Goal: Information Seeking & Learning: Obtain resource

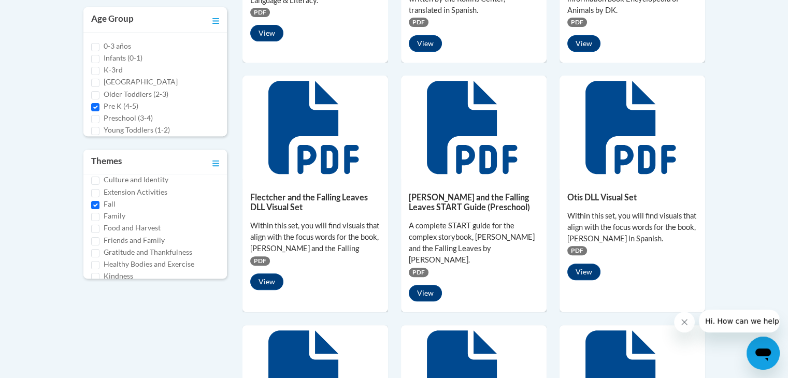
scroll to position [413, 0]
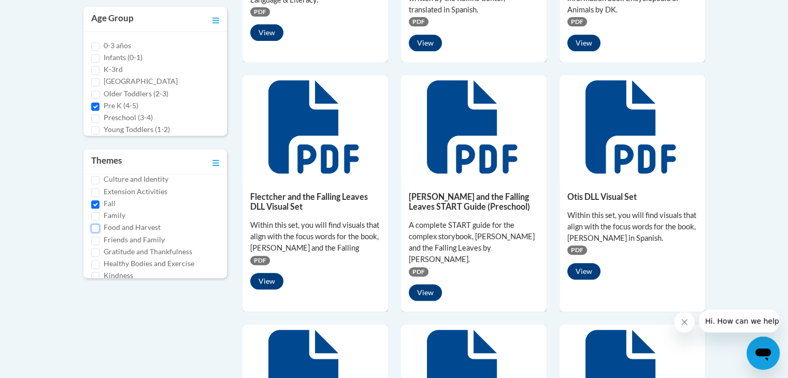
click at [96, 227] on input "Food and Harvest" at bounding box center [95, 228] width 8 height 8
checkbox input "true"
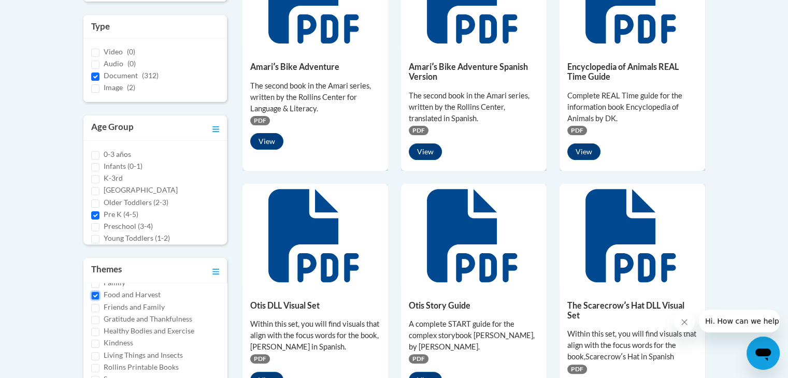
scroll to position [8, 0]
click at [88, 216] on div "0-3 años Infants (0-1) K-3rd Middle and High School Older Toddlers (2-3) Pre K …" at bounding box center [155, 193] width 144 height 104
click at [95, 220] on input "Preschool (3-4)" at bounding box center [95, 219] width 8 height 8
checkbox input "true"
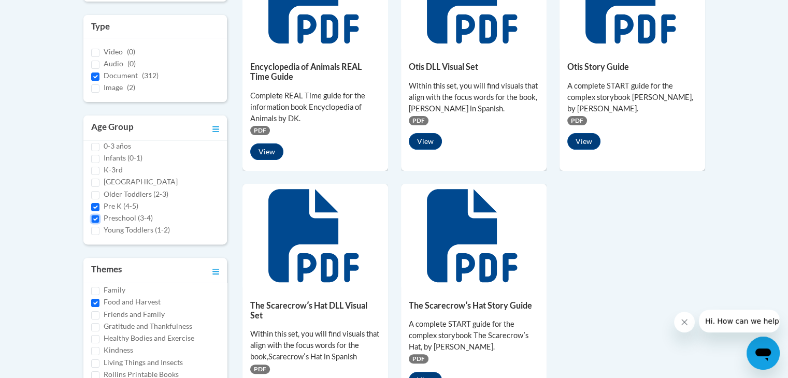
scroll to position [170, 0]
click at [95, 344] on input "Healthy Bodies and Exercise" at bounding box center [95, 344] width 8 height 8
checkbox input "true"
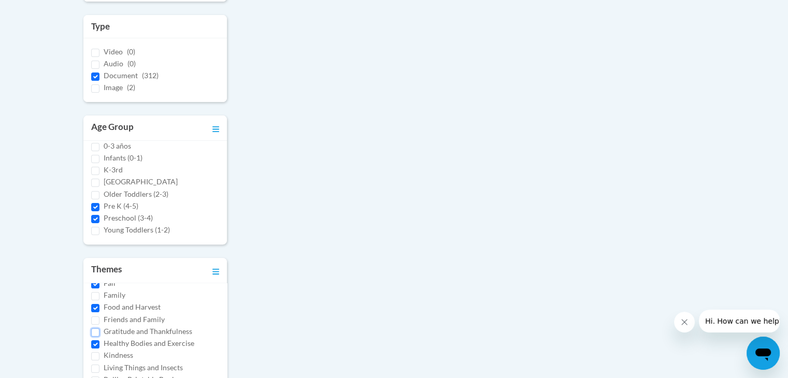
click at [96, 330] on input "Gratitude and Thankfulness" at bounding box center [95, 332] width 8 height 8
checkbox input "true"
click at [97, 307] on input "Celebrating Culture" at bounding box center [95, 309] width 8 height 8
checkbox input "true"
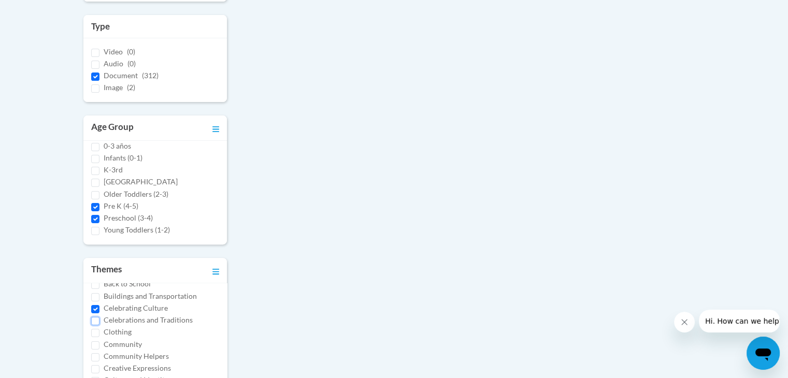
click at [93, 321] on input "Celebrations and Traditions" at bounding box center [95, 321] width 8 height 8
checkbox input "true"
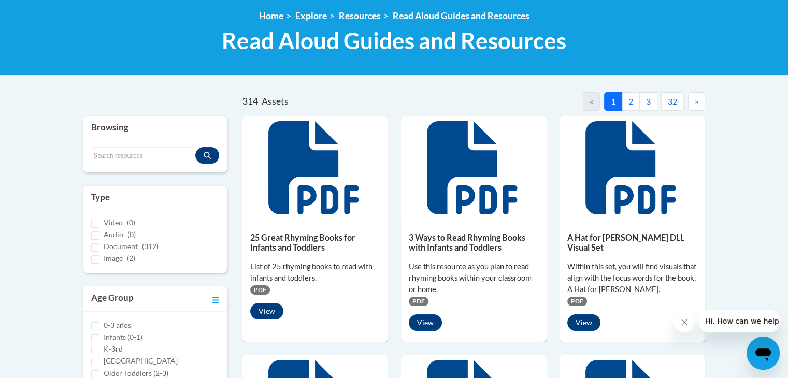
scroll to position [134, 0]
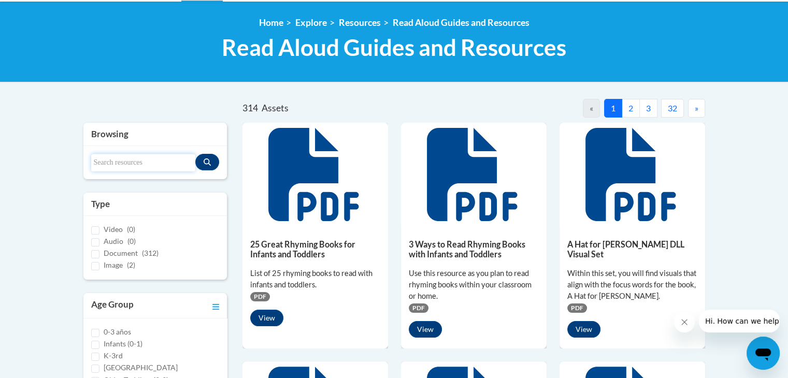
click at [145, 162] on input "Search resources" at bounding box center [143, 163] width 105 height 18
type input "apples and pumpkins"
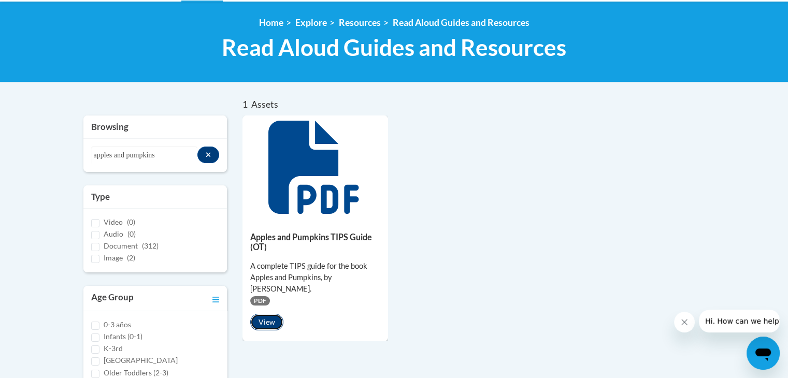
click at [263, 319] on button "View" at bounding box center [266, 322] width 33 height 17
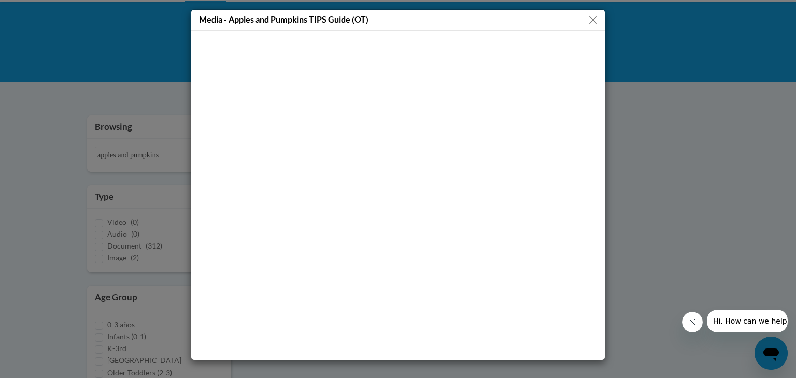
click at [593, 18] on button "Close" at bounding box center [592, 19] width 13 height 13
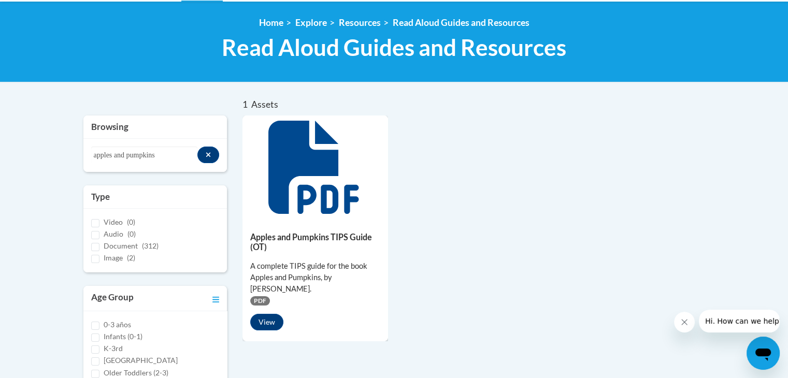
click at [256, 299] on span "PDF" at bounding box center [260, 300] width 20 height 9
click at [261, 301] on span "PDF" at bounding box center [260, 300] width 20 height 9
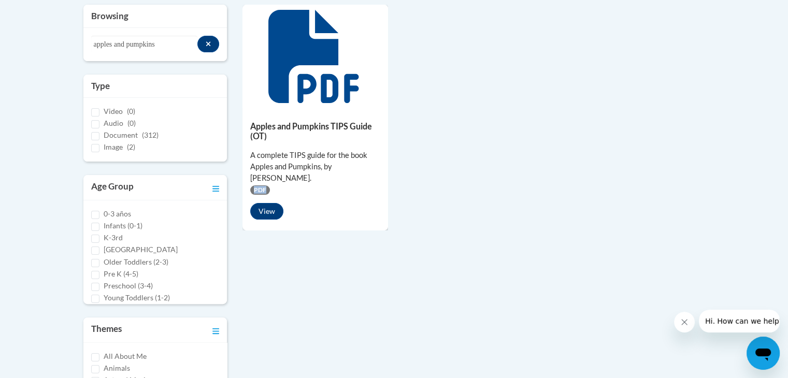
scroll to position [246, 0]
click at [95, 132] on input "Document (312)" at bounding box center [95, 135] width 8 height 8
checkbox input "true"
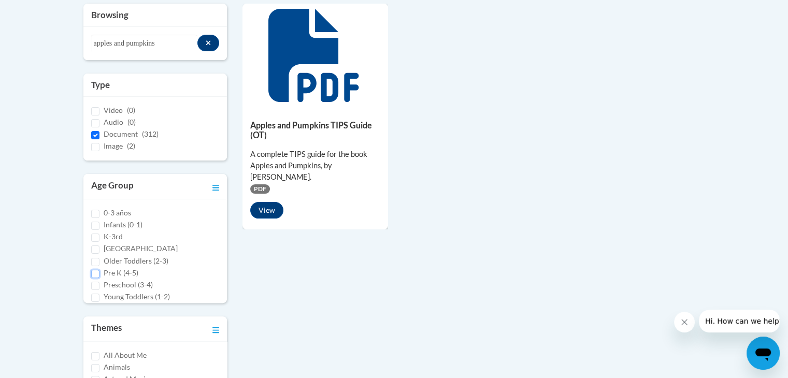
click at [96, 276] on input "Pre K (4-5)" at bounding box center [95, 274] width 8 height 8
checkbox input "true"
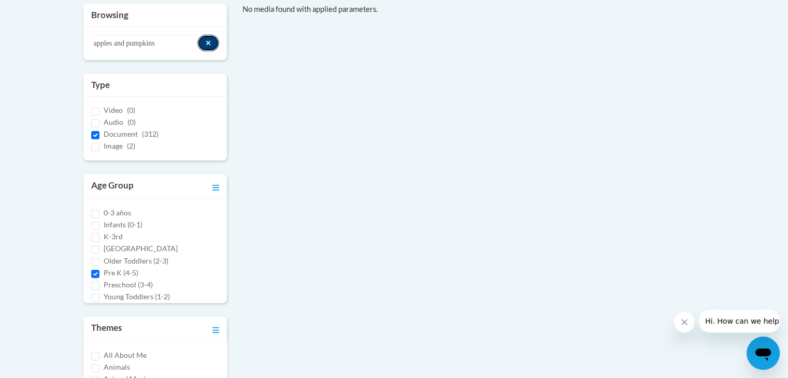
click at [207, 44] on icon "Search resources" at bounding box center [208, 42] width 5 height 5
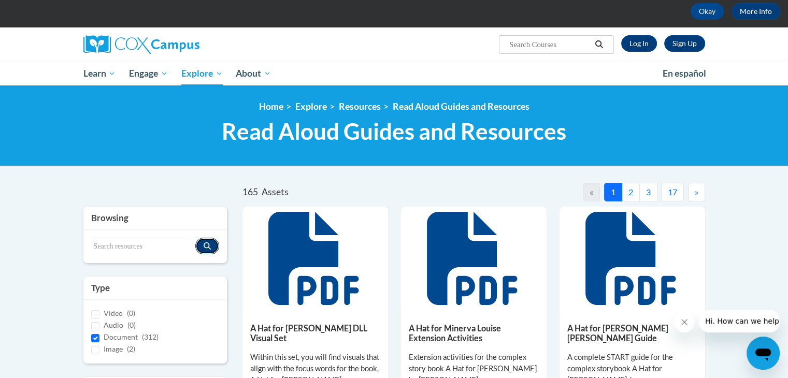
scroll to position [47, 0]
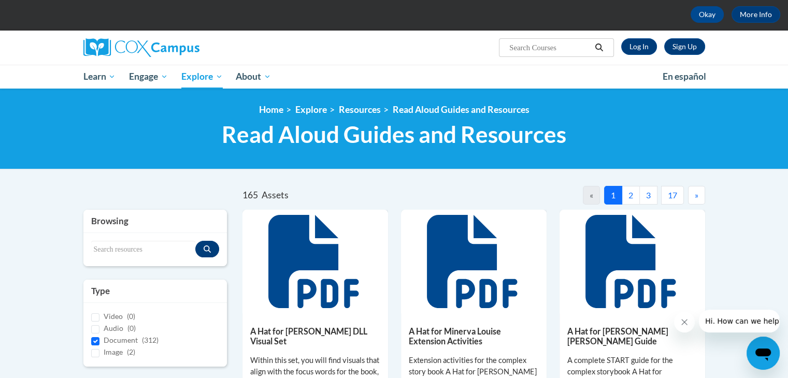
click at [629, 193] on button "2" at bounding box center [631, 195] width 18 height 19
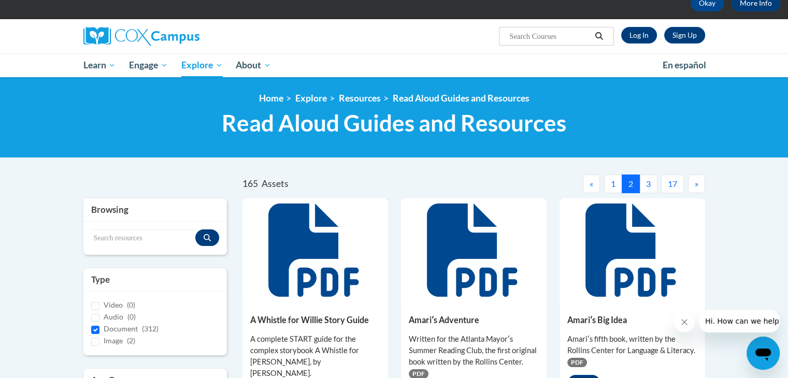
scroll to position [32, 0]
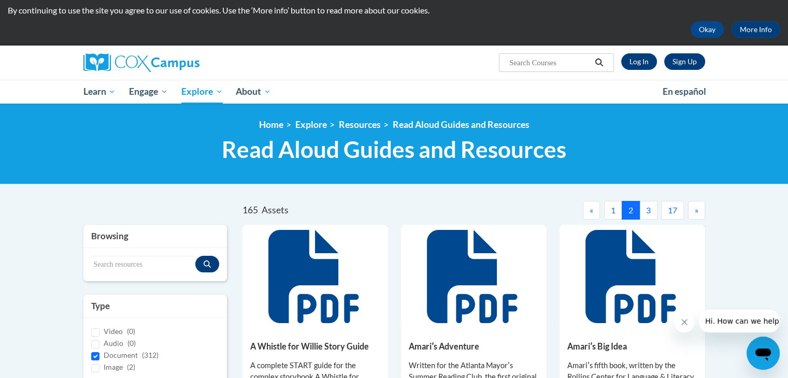
click at [647, 210] on button "3" at bounding box center [648, 210] width 18 height 19
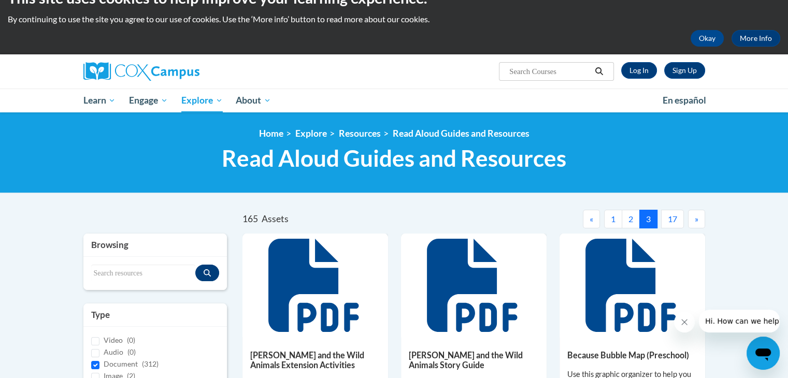
scroll to position [6, 0]
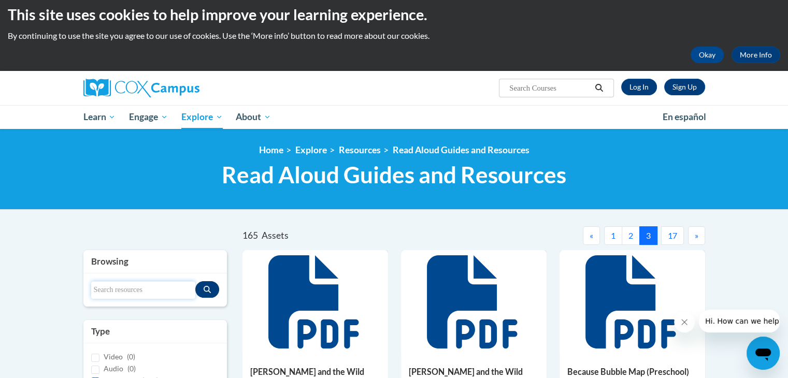
click at [128, 295] on input "Search resources" at bounding box center [143, 290] width 105 height 18
type input "apples and pumpkins"
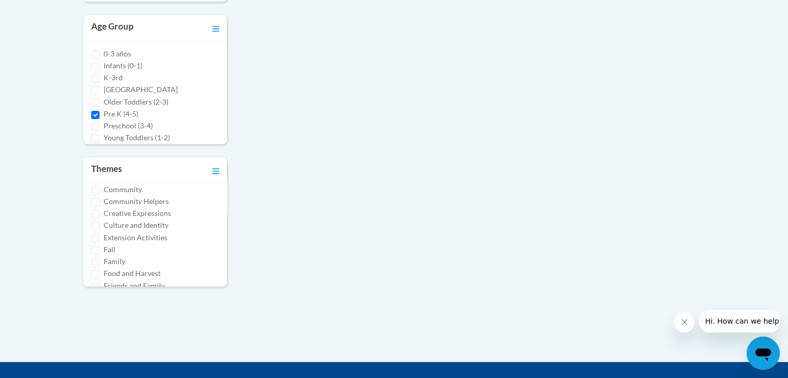
scroll to position [108, 0]
click at [96, 241] on input "Fall" at bounding box center [95, 245] width 8 height 8
checkbox input "true"
click at [96, 267] on input "Food and Harvest" at bounding box center [95, 269] width 8 height 8
checkbox input "true"
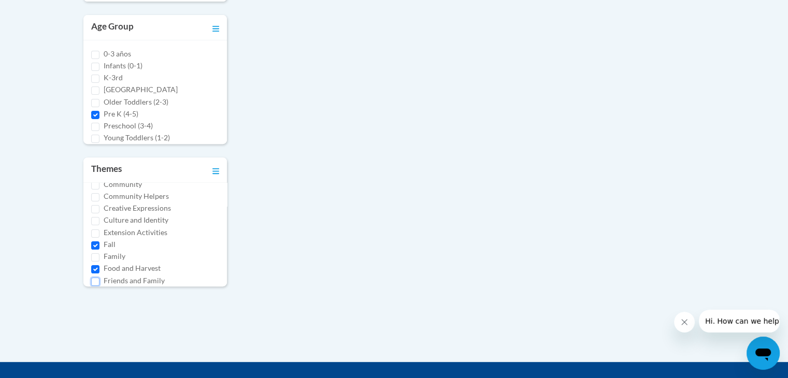
click at [95, 282] on input "Friends and Family" at bounding box center [95, 282] width 8 height 8
checkbox input "true"
click at [94, 256] on input "Family" at bounding box center [95, 257] width 8 height 8
checkbox input "true"
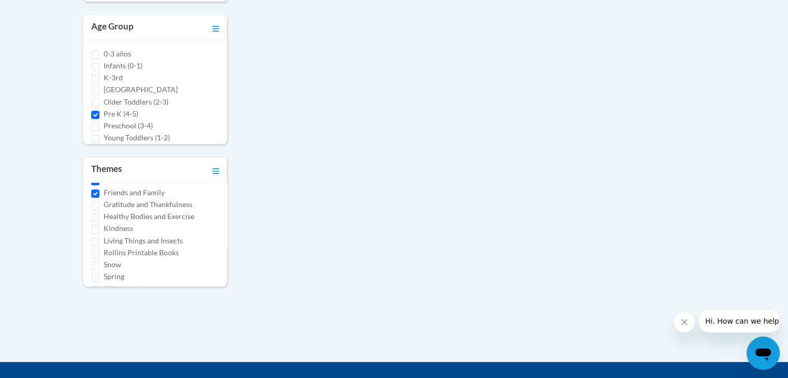
scroll to position [201, 0]
click at [97, 226] on input "Kindness" at bounding box center [95, 225] width 8 height 8
checkbox input "true"
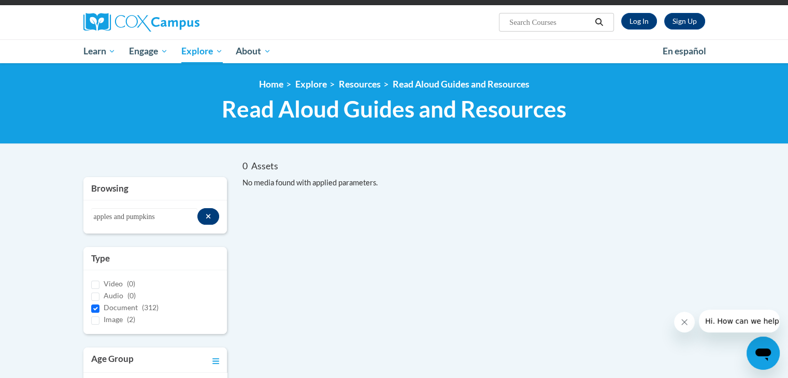
scroll to position [70, 0]
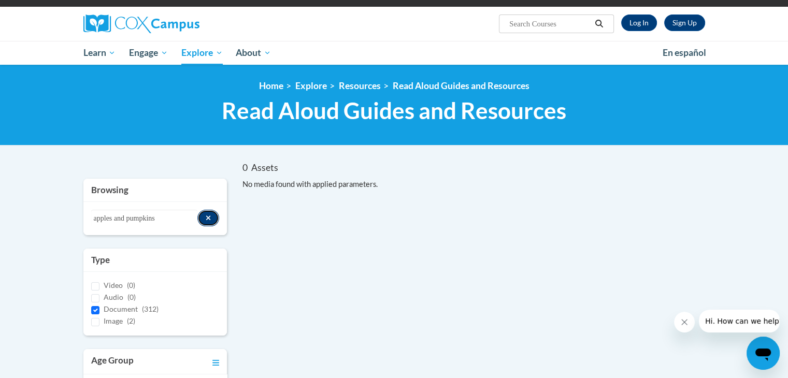
click at [210, 218] on icon "Search resources" at bounding box center [209, 217] width 6 height 7
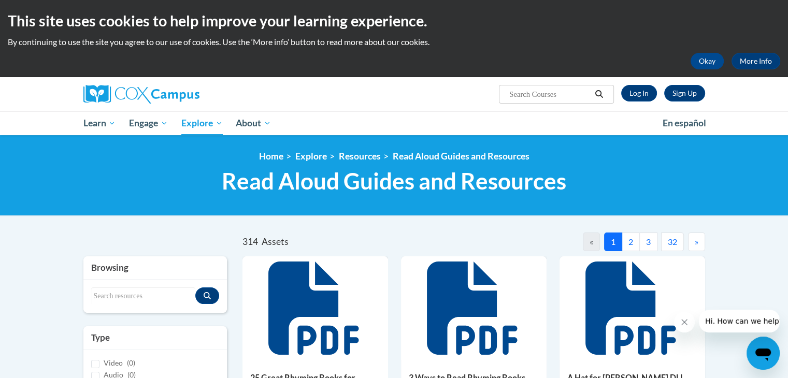
click at [629, 241] on button "2" at bounding box center [631, 242] width 18 height 19
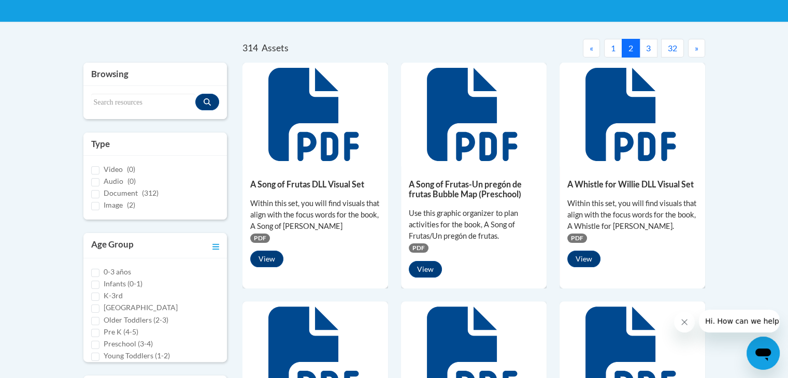
scroll to position [166, 0]
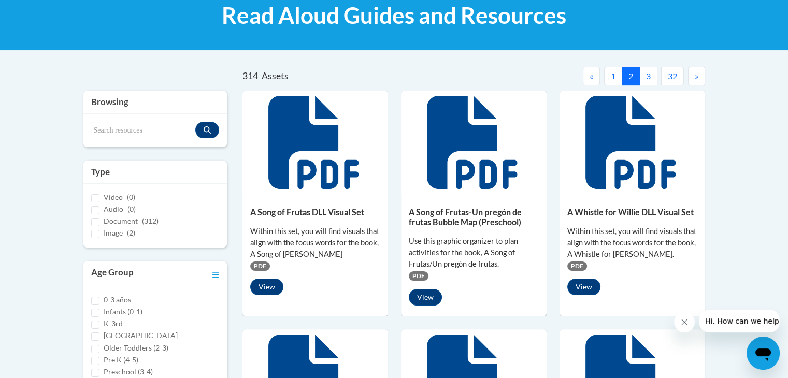
click at [648, 69] on button "3" at bounding box center [648, 76] width 18 height 19
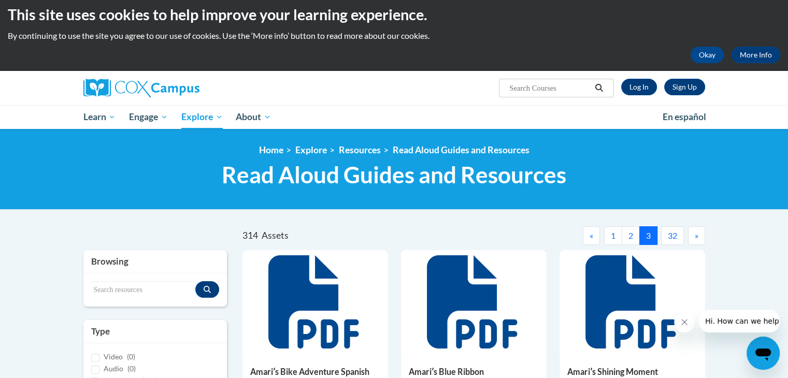
scroll to position [0, 0]
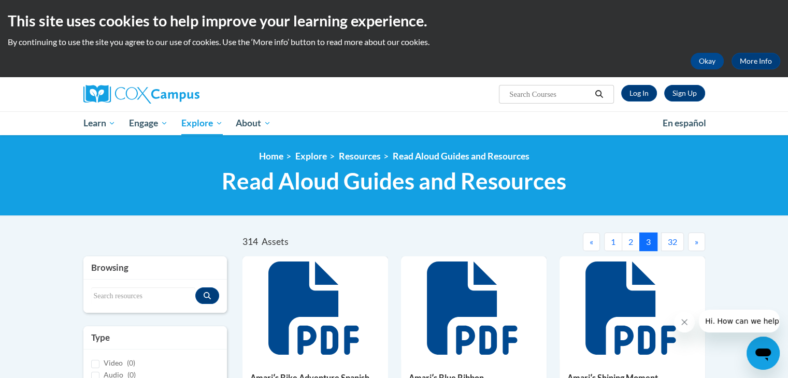
click at [695, 247] on button "»" at bounding box center [696, 242] width 17 height 19
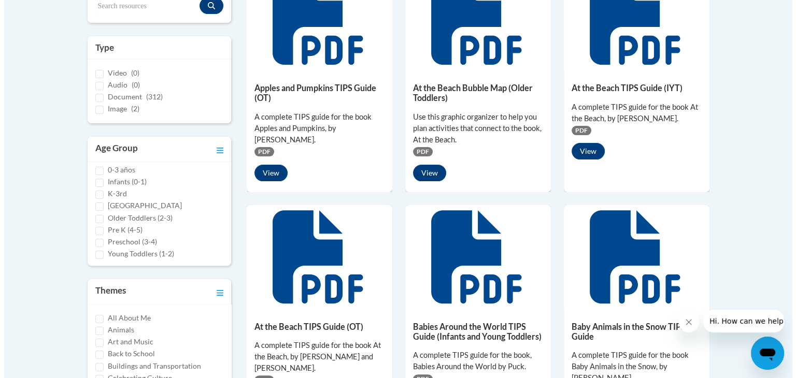
scroll to position [8, 0]
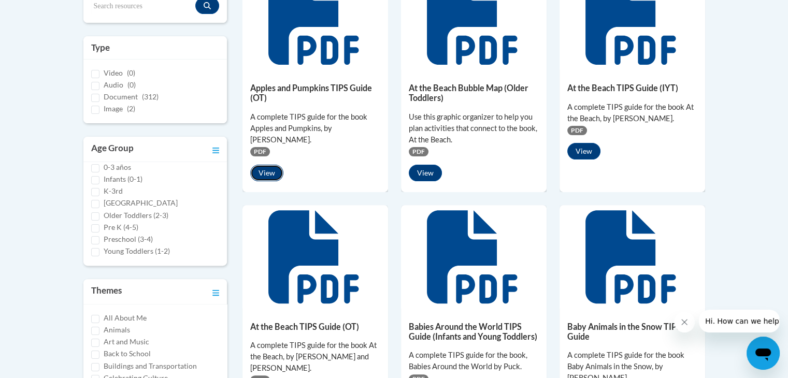
click at [265, 168] on button "View" at bounding box center [266, 173] width 33 height 17
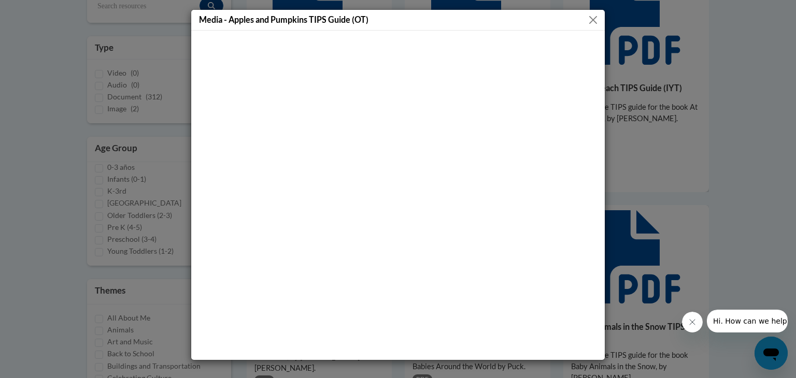
click at [593, 19] on button "Close" at bounding box center [592, 19] width 13 height 13
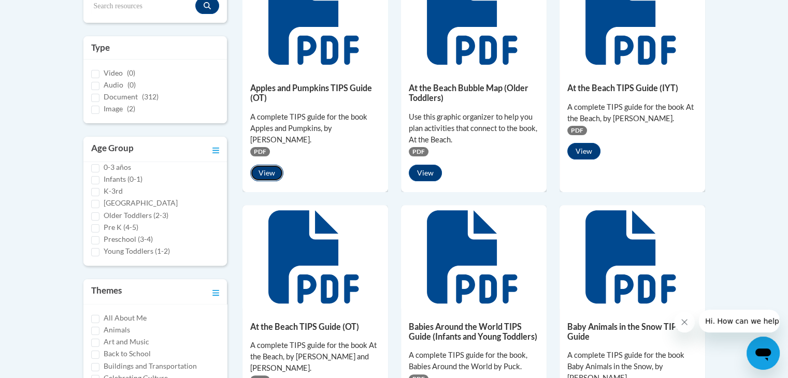
click at [264, 168] on button "View" at bounding box center [266, 173] width 33 height 17
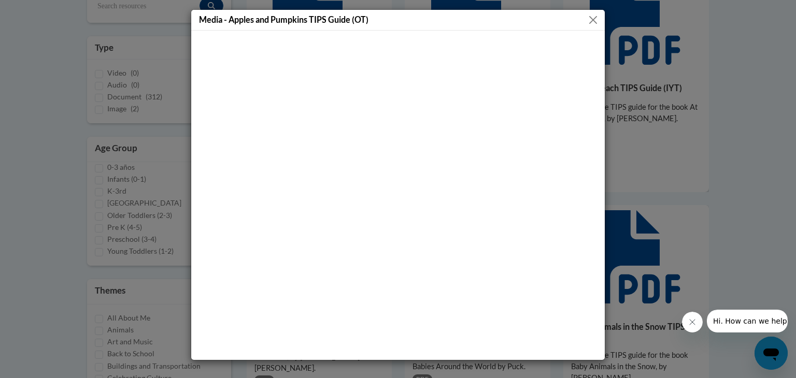
click at [590, 19] on button "Close" at bounding box center [592, 19] width 13 height 13
